Goal: Task Accomplishment & Management: Use online tool/utility

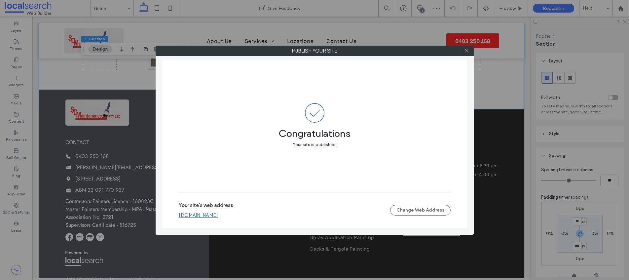
click at [218, 215] on link "sdmaintenance.webbuilder.localsearch.com.au" at bounding box center [198, 215] width 39 height 6
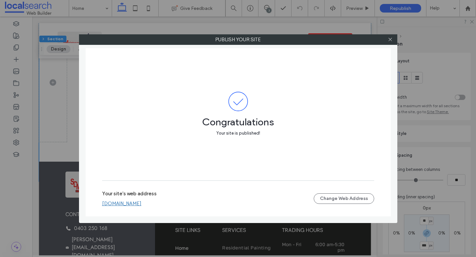
scroll to position [1769, 0]
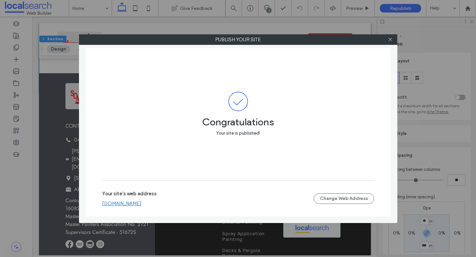
click at [387, 39] on div at bounding box center [390, 40] width 10 height 10
click at [388, 40] on icon at bounding box center [389, 39] width 5 height 5
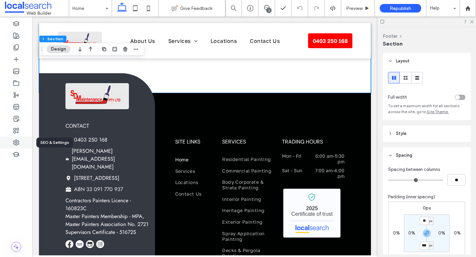
click at [20, 141] on div at bounding box center [16, 143] width 32 height 12
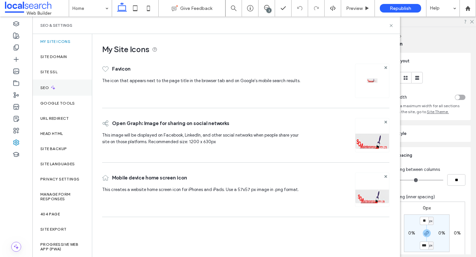
click at [64, 84] on div "SEO" at bounding box center [61, 88] width 59 height 16
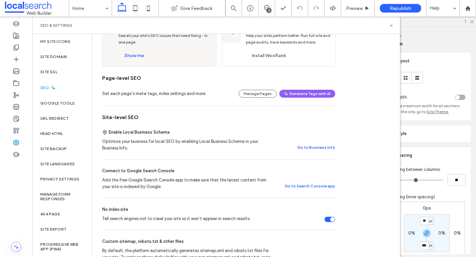
scroll to position [0, 0]
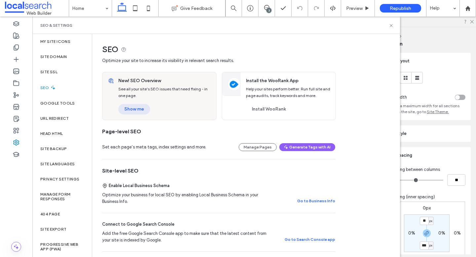
click at [134, 114] on button "Show me" at bounding box center [134, 109] width 32 height 11
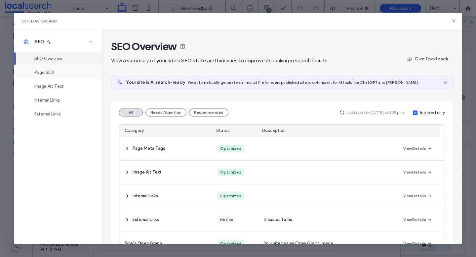
click at [53, 70] on span "Page SEO" at bounding box center [44, 72] width 20 height 5
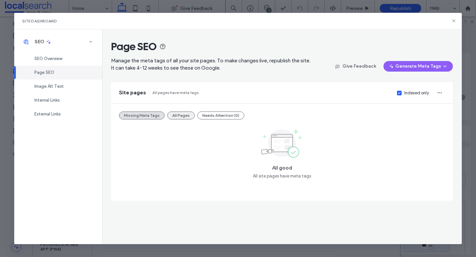
click at [182, 115] on button "All Pages" at bounding box center [180, 116] width 27 height 8
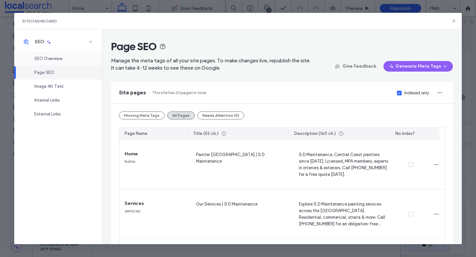
click at [58, 63] on div "SEO Overview" at bounding box center [58, 59] width 88 height 14
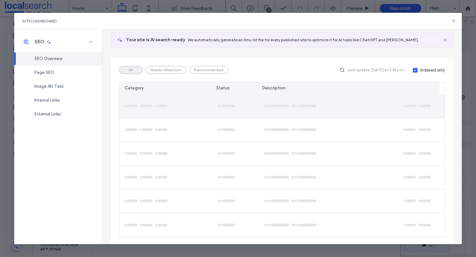
scroll to position [44, 0]
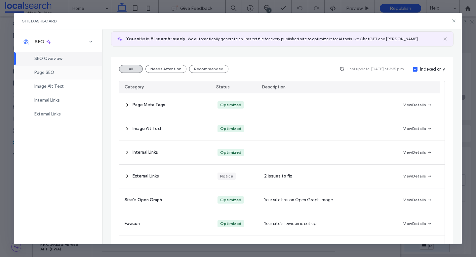
click at [56, 72] on div "Page SEO" at bounding box center [58, 73] width 88 height 14
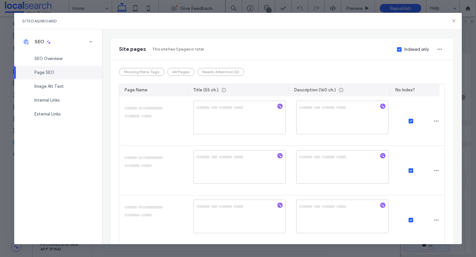
scroll to position [0, 0]
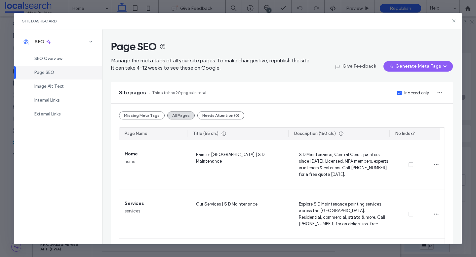
click at [397, 90] on label "Indexed only" at bounding box center [413, 93] width 32 height 7
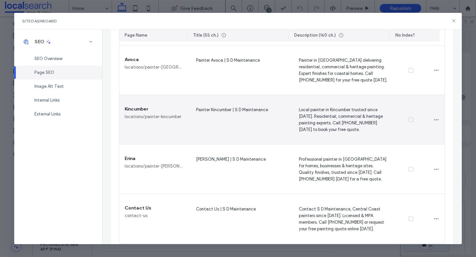
scroll to position [895, 0]
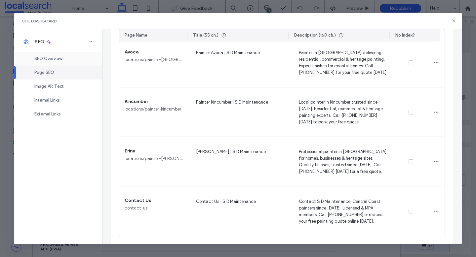
click at [57, 53] on div "SEO Overview" at bounding box center [58, 59] width 88 height 14
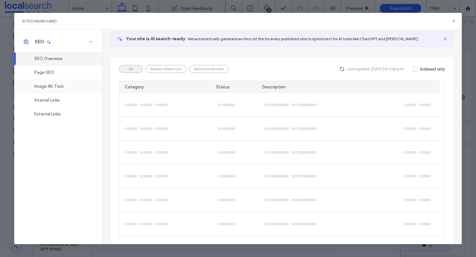
scroll to position [1769, 0]
click at [66, 84] on div "Image Alt Text" at bounding box center [58, 87] width 88 height 14
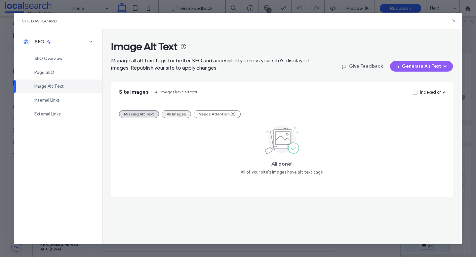
click at [174, 113] on button "All Images" at bounding box center [176, 114] width 29 height 8
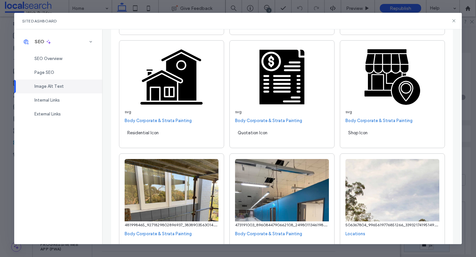
scroll to position [419, 0]
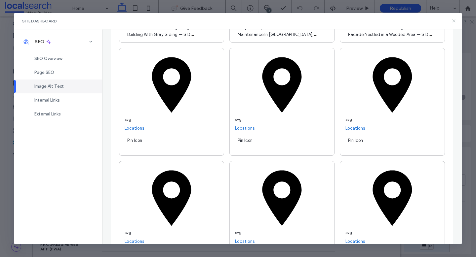
click at [453, 18] on icon at bounding box center [453, 20] width 5 height 5
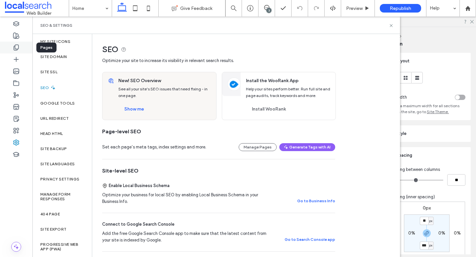
click at [27, 47] on div at bounding box center [16, 48] width 32 height 12
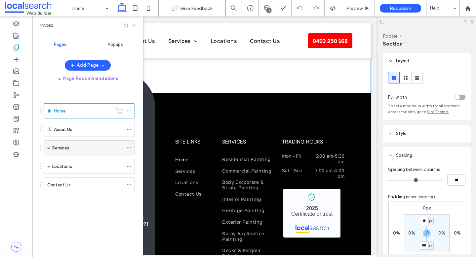
click at [47, 146] on span at bounding box center [48, 147] width 3 height 3
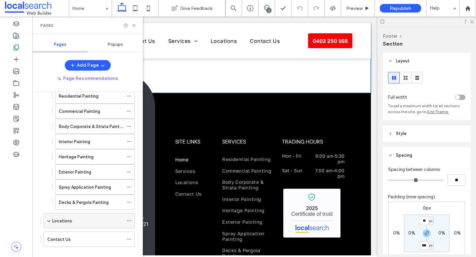
click at [50, 220] on span at bounding box center [48, 220] width 3 height 3
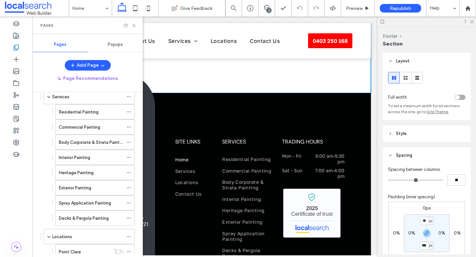
scroll to position [0, 0]
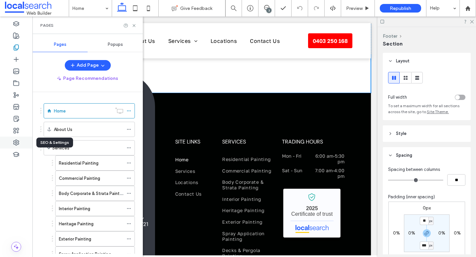
click at [16, 144] on icon at bounding box center [16, 142] width 7 height 7
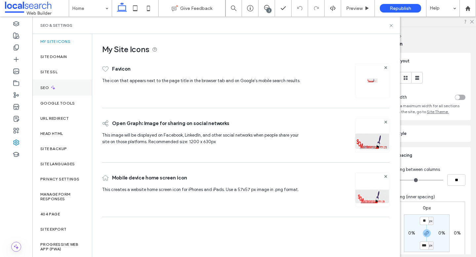
click at [71, 88] on div "SEO" at bounding box center [61, 88] width 59 height 16
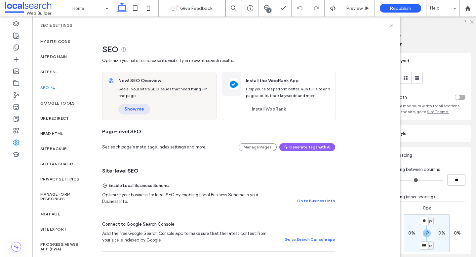
click at [145, 112] on button "Show me" at bounding box center [134, 109] width 32 height 11
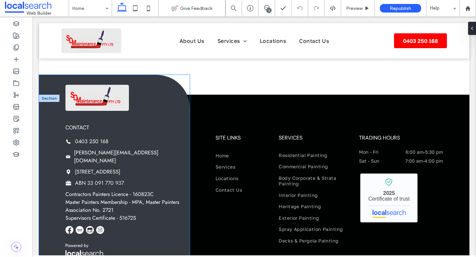
scroll to position [369, 0]
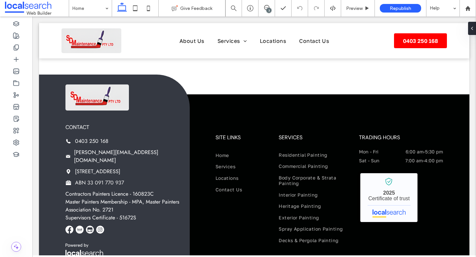
click at [23, 201] on div at bounding box center [16, 137] width 32 height 241
click at [14, 207] on div at bounding box center [16, 137] width 32 height 241
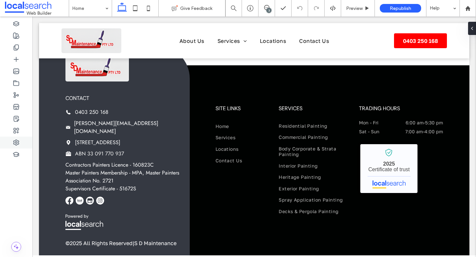
scroll to position [399, 0]
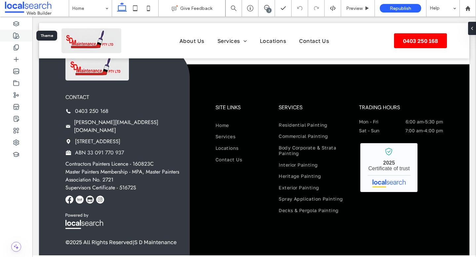
click at [18, 35] on use at bounding box center [17, 36] width 6 height 6
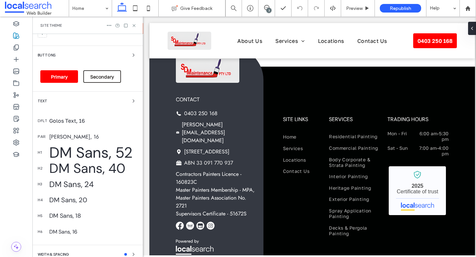
scroll to position [92, 0]
click at [133, 101] on use "button" at bounding box center [133, 100] width 1 height 3
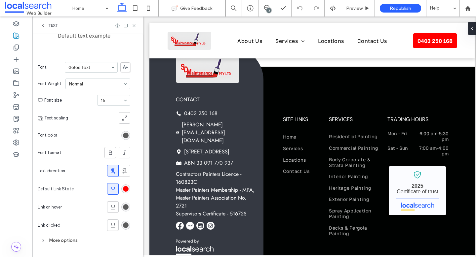
scroll to position [89, 0]
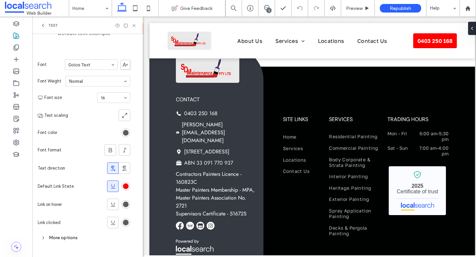
click at [56, 241] on div "More options" at bounding box center [84, 238] width 92 height 9
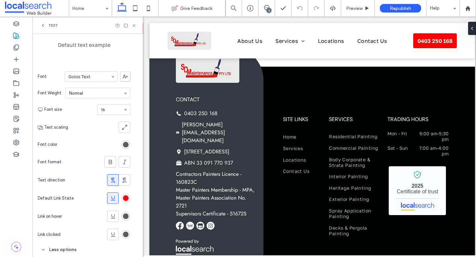
scroll to position [0, 0]
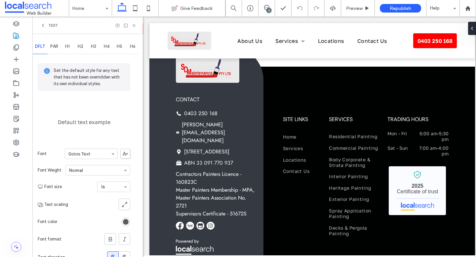
click at [54, 46] on span "PAR" at bounding box center [54, 46] width 8 height 5
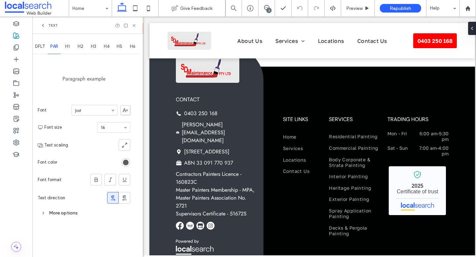
click at [67, 47] on span "H1" at bounding box center [67, 46] width 5 height 5
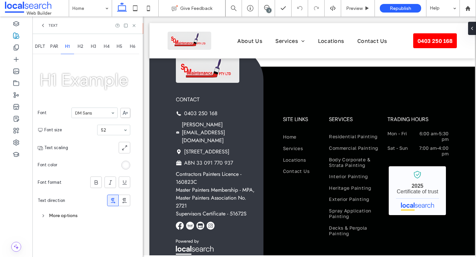
drag, startPoint x: 82, startPoint y: 47, endPoint x: 91, endPoint y: 46, distance: 9.3
click at [82, 46] on span "H2" at bounding box center [81, 46] width 6 height 5
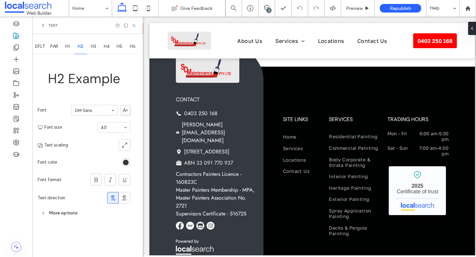
click at [91, 49] on div "H3" at bounding box center [93, 46] width 13 height 15
click at [102, 51] on div "H4" at bounding box center [106, 46] width 13 height 15
click at [116, 48] on div "H5" at bounding box center [119, 46] width 13 height 15
click at [132, 49] on div "H6" at bounding box center [132, 46] width 13 height 15
click at [55, 46] on span "PAR" at bounding box center [54, 46] width 8 height 5
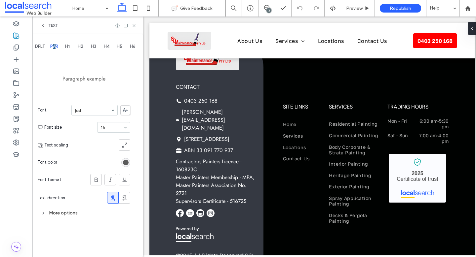
scroll to position [413, 0]
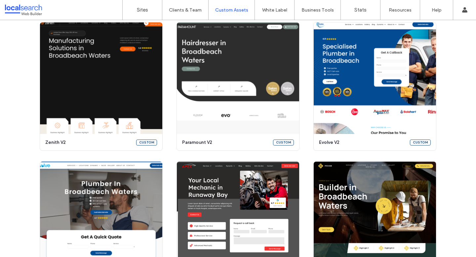
scroll to position [350, 0]
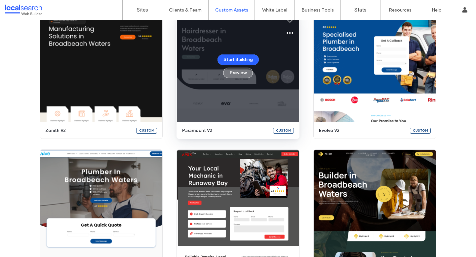
click at [237, 75] on button "Preview" at bounding box center [238, 73] width 30 height 11
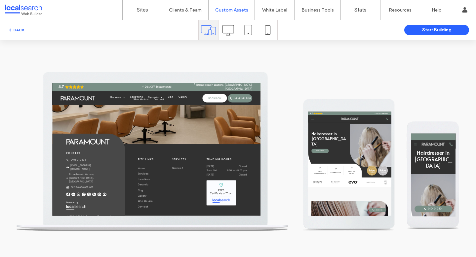
scroll to position [0, 0]
click at [27, 27] on div "BACK" at bounding box center [99, 30] width 198 height 8
click at [20, 29] on button "BACK" at bounding box center [16, 30] width 17 height 8
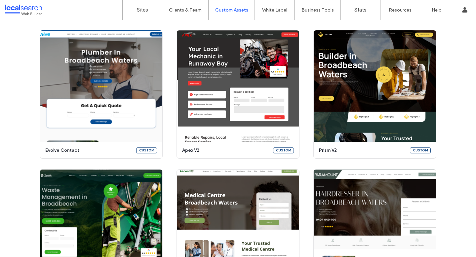
scroll to position [473, 0]
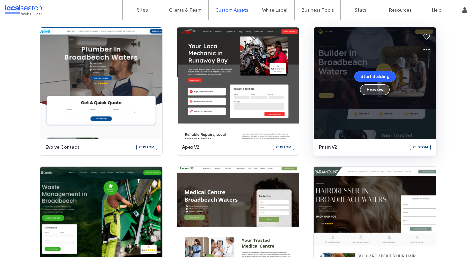
click at [375, 92] on button "Preview" at bounding box center [375, 90] width 30 height 11
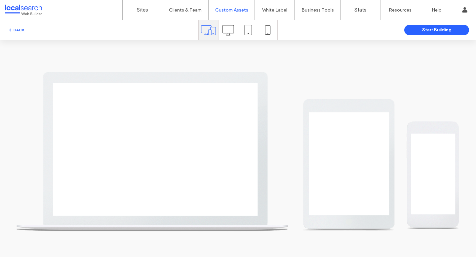
click at [218, 32] on div at bounding box center [227, 30] width 19 height 20
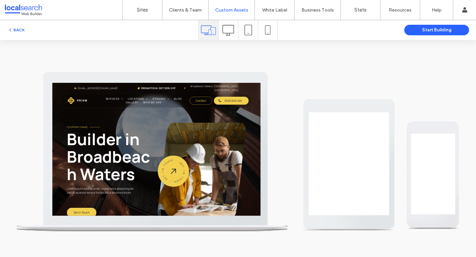
scroll to position [0, 0]
click at [222, 33] on icon at bounding box center [228, 30] width 12 height 12
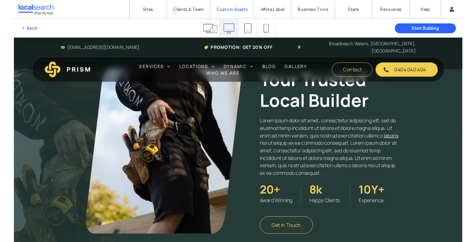
scroll to position [713, 0]
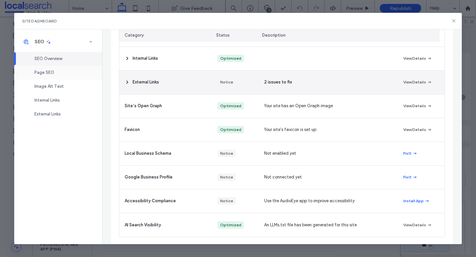
scroll to position [139, 0]
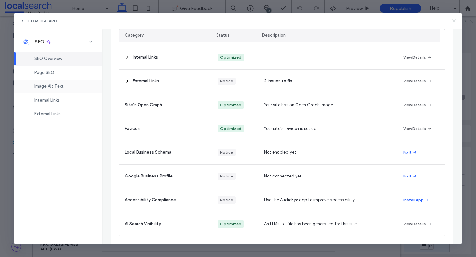
click at [51, 85] on span "Image Alt Text" at bounding box center [48, 86] width 29 height 5
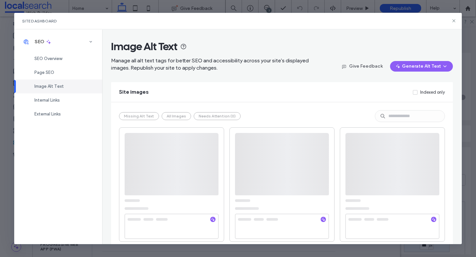
click at [176, 116] on div "Missing Alt Text All Images Needs Attention (0)" at bounding box center [180, 116] width 122 height 8
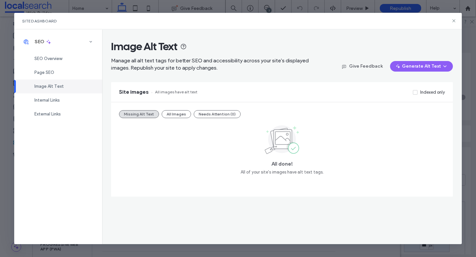
click at [176, 116] on button "All Images" at bounding box center [176, 114] width 29 height 8
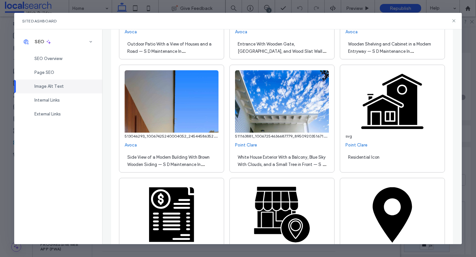
scroll to position [526, 0]
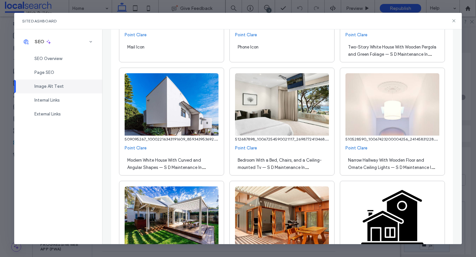
scroll to position [854, 0]
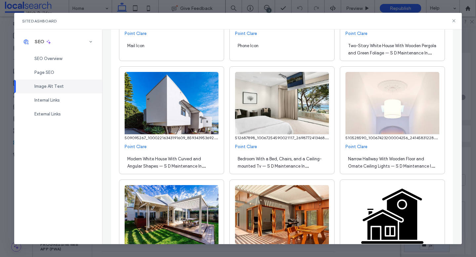
click at [180, 167] on span "Modern White House With Curved and Angular Shapes — S D Maintenance In Point Cl…" at bounding box center [166, 170] width 78 height 27
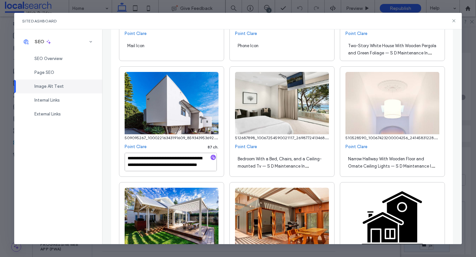
scroll to position [7, 0]
drag, startPoint x: 169, startPoint y: 159, endPoint x: 213, endPoint y: 169, distance: 45.2
click at [213, 169] on textarea "**********" at bounding box center [171, 162] width 92 height 18
type textarea "**********"
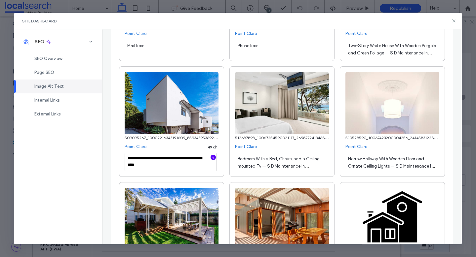
click at [211, 158] on icon "button" at bounding box center [213, 157] width 5 height 5
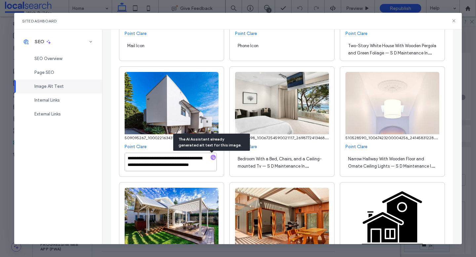
click at [170, 166] on textarea "**********" at bounding box center [171, 162] width 92 height 18
paste textarea "**********"
type textarea "**********"
click at [111, 180] on div "**********" at bounding box center [281, 136] width 359 height 215
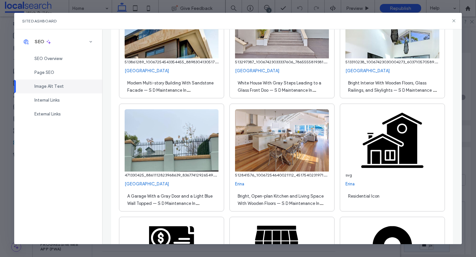
scroll to position [2861, 0]
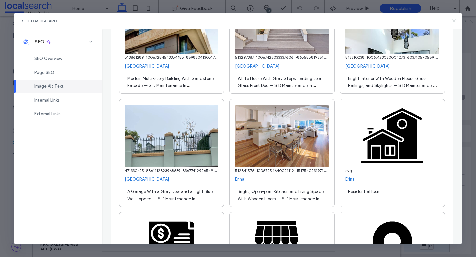
click at [159, 200] on span "A Garage With a Gray Door and a Light Blue Wall Topped — S D Maintenance In Bat…" at bounding box center [169, 202] width 85 height 27
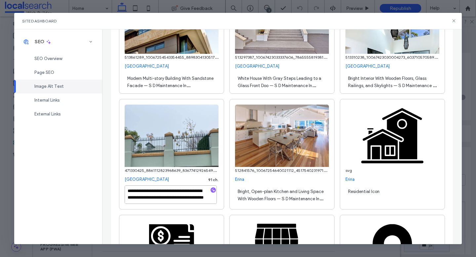
drag, startPoint x: 172, startPoint y: 197, endPoint x: 214, endPoint y: 214, distance: 45.5
type textarea "**********"
click at [211, 191] on icon "button" at bounding box center [213, 190] width 5 height 5
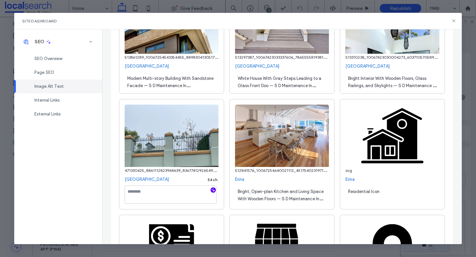
scroll to position [0, 0]
paste textarea "**********"
drag, startPoint x: 198, startPoint y: 196, endPoint x: 160, endPoint y: 194, distance: 38.0
click at [160, 194] on textarea "**********" at bounding box center [171, 195] width 92 height 18
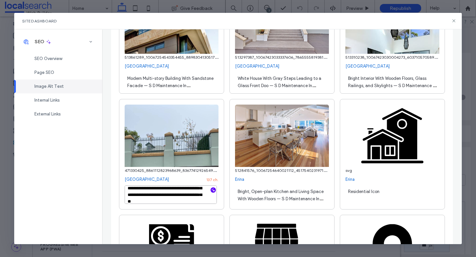
click at [160, 194] on textarea "**********" at bounding box center [171, 195] width 92 height 18
drag, startPoint x: 195, startPoint y: 195, endPoint x: 159, endPoint y: 194, distance: 36.3
click at [159, 194] on textarea "**********" at bounding box center [171, 195] width 92 height 18
click at [193, 197] on textarea "**********" at bounding box center [171, 195] width 92 height 18
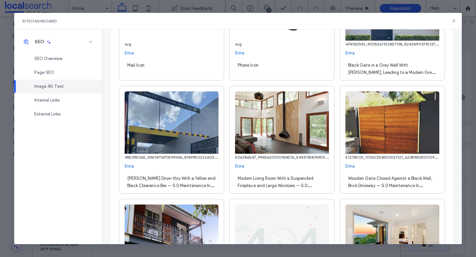
scroll to position [3218, 0]
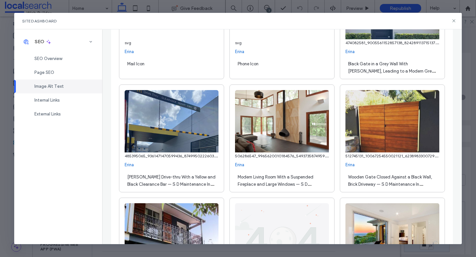
type textarea "**********"
click at [232, 189] on div "**********" at bounding box center [281, 139] width 105 height 108
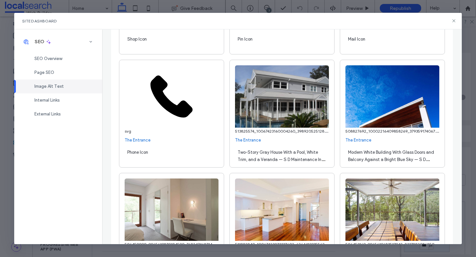
scroll to position [6457, 0]
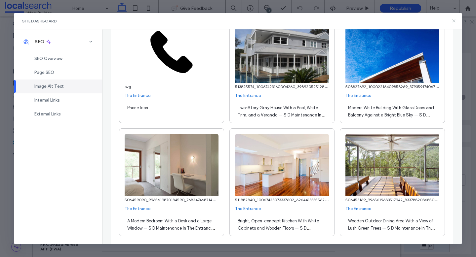
click at [454, 21] on use at bounding box center [453, 20] width 3 height 3
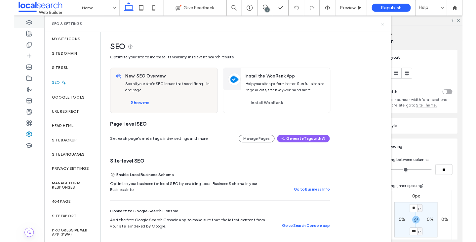
scroll to position [1745, 0]
